Goal: Information Seeking & Learning: Learn about a topic

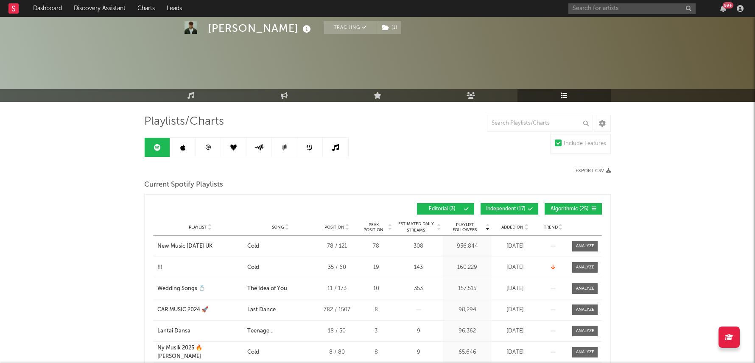
scroll to position [37, 0]
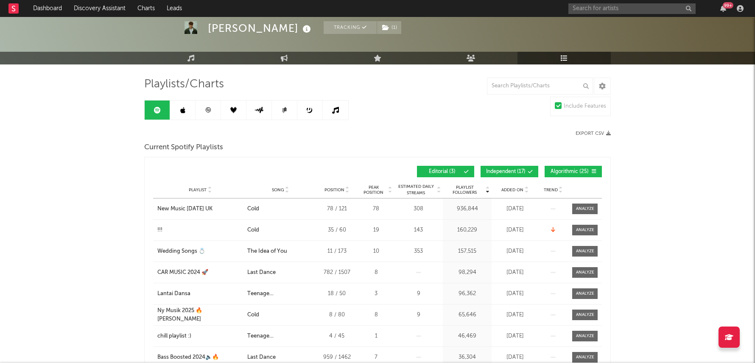
click at [726, 6] on div "99 +" at bounding box center [728, 5] width 11 height 6
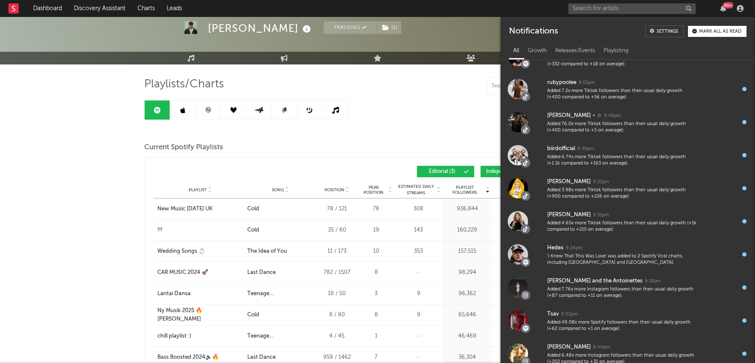
scroll to position [71, 0]
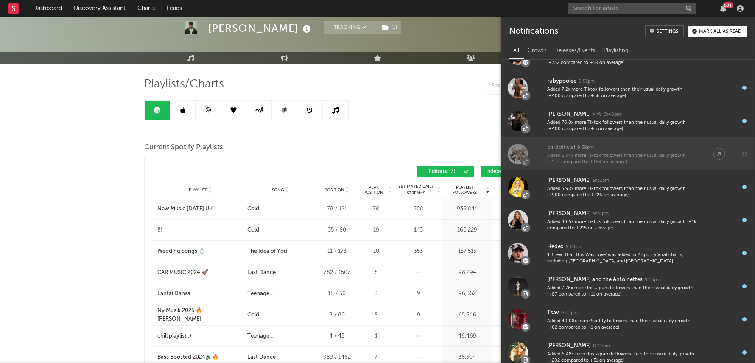
click at [622, 154] on div "Added 6.74x more Tiktok followers than their usual daily growth (+1.1k compared…" at bounding box center [621, 159] width 149 height 13
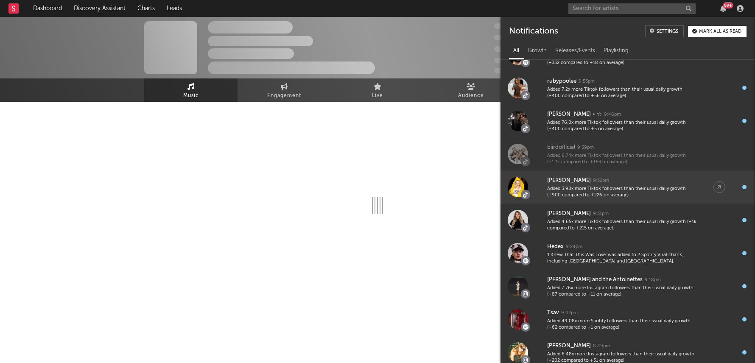
select select "1w"
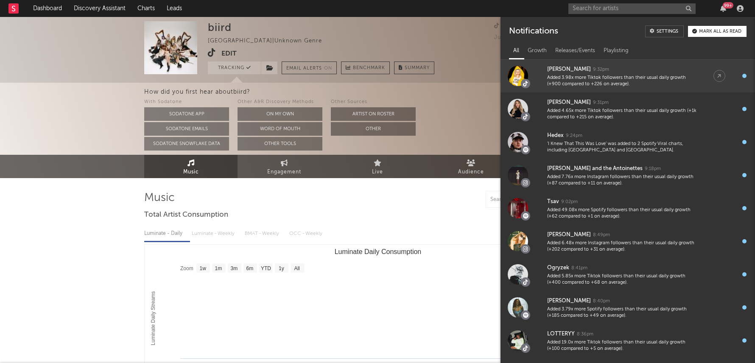
scroll to position [202, 0]
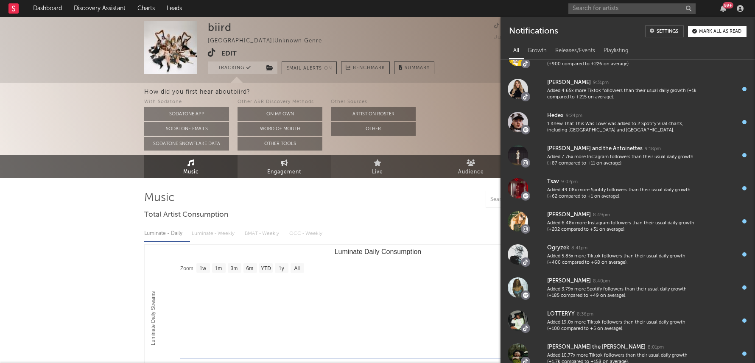
click at [288, 176] on span "Engagement" at bounding box center [284, 172] width 34 height 10
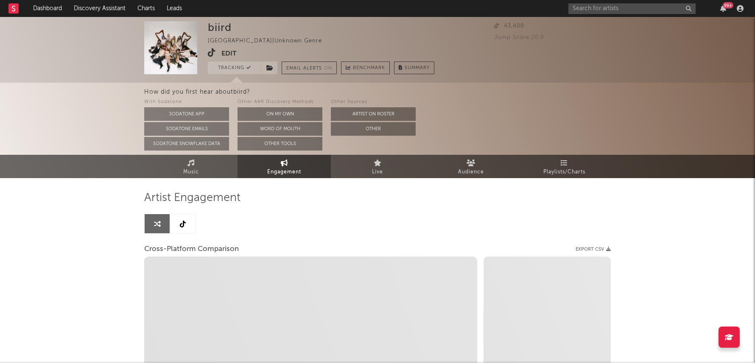
select select "1w"
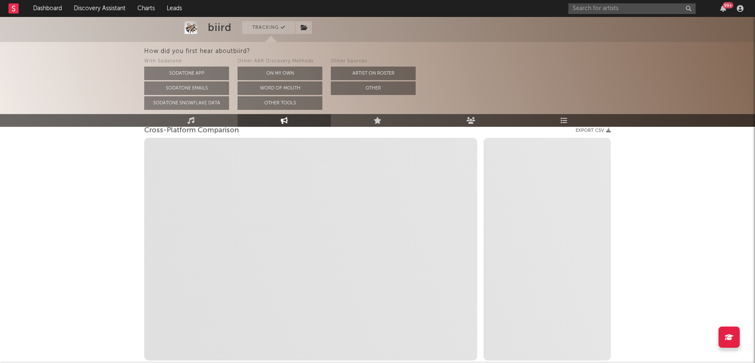
scroll to position [132, 0]
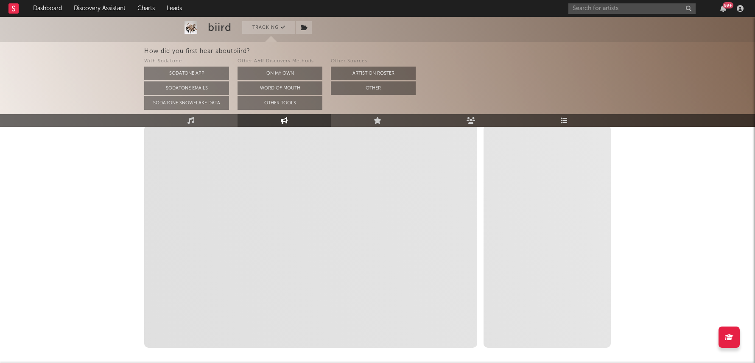
select select "1m"
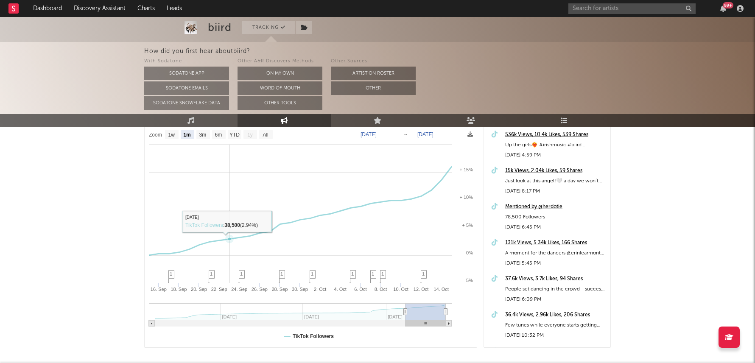
scroll to position [0, 0]
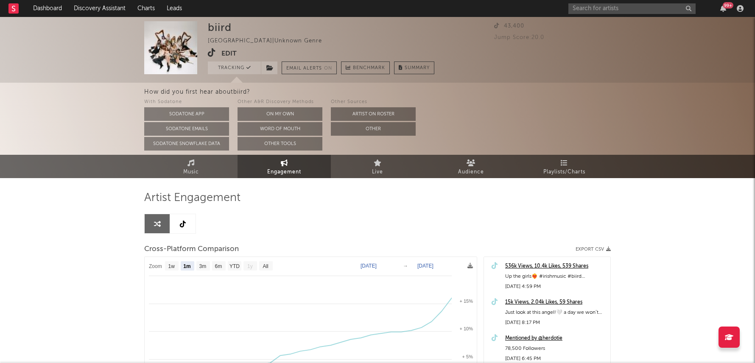
click at [209, 52] on icon at bounding box center [212, 52] width 8 height 8
